Goal: Find contact information: Find contact information

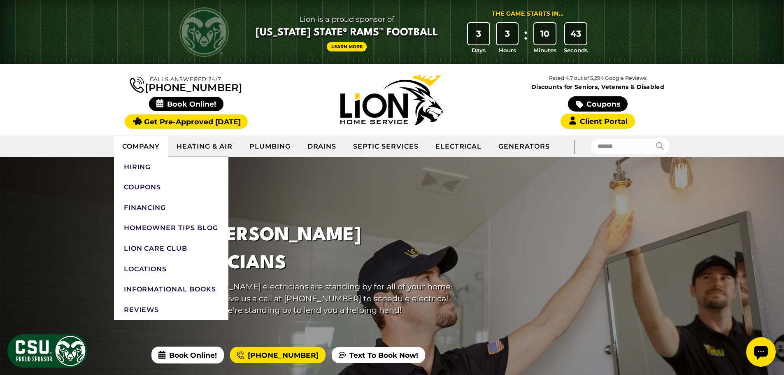
click at [138, 146] on link "Company" at bounding box center [141, 146] width 55 height 21
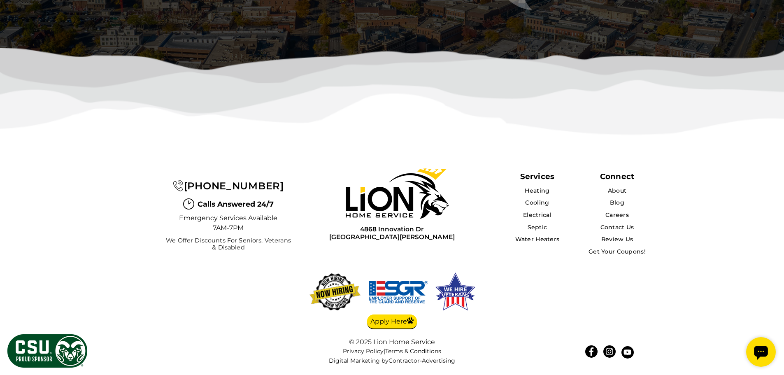
scroll to position [2256, 0]
click at [625, 224] on link "Contact Us" at bounding box center [617, 227] width 34 height 7
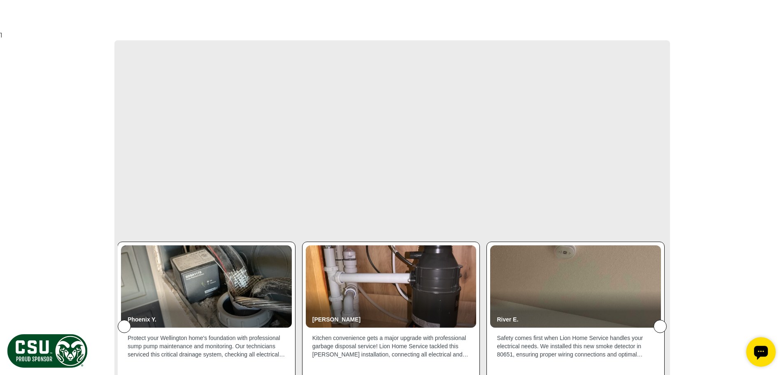
scroll to position [865, 0]
